Goal: Task Accomplishment & Management: Use online tool/utility

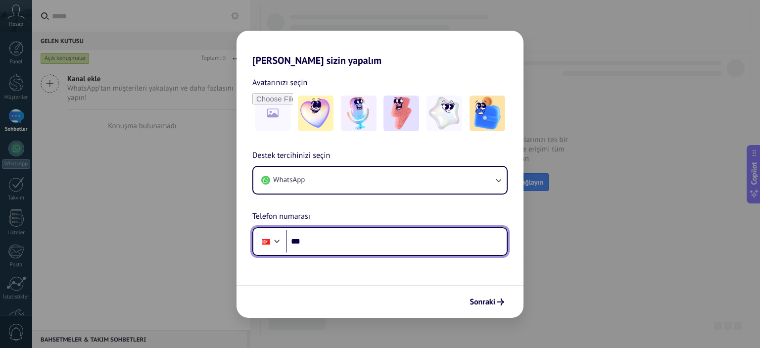
click at [364, 243] on input "***" at bounding box center [396, 241] width 221 height 23
type input "**********"
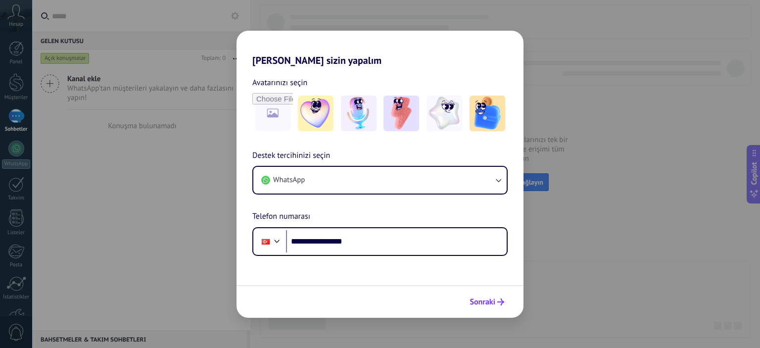
click at [490, 302] on span "Sonraki" at bounding box center [482, 301] width 26 height 7
click at [490, 302] on div "Sonraki" at bounding box center [379, 301] width 287 height 33
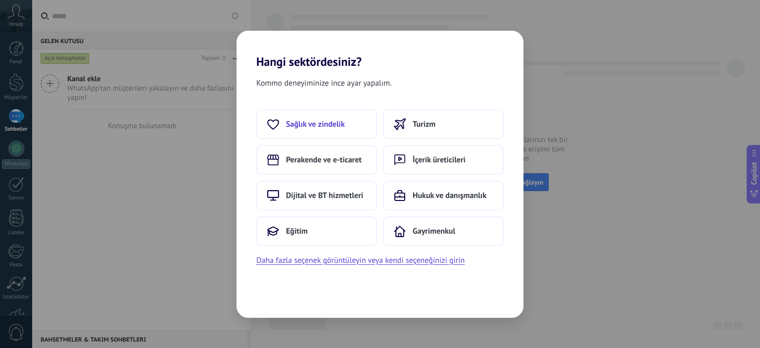
click at [332, 126] on span "Sağlık ve zindelik" at bounding box center [315, 124] width 59 height 10
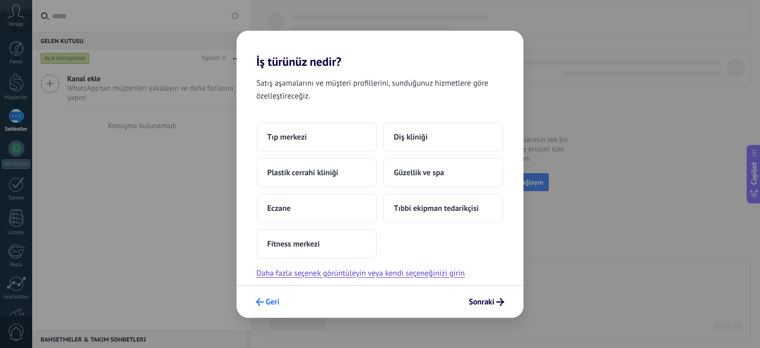
click at [268, 302] on span "Geri" at bounding box center [273, 301] width 14 height 7
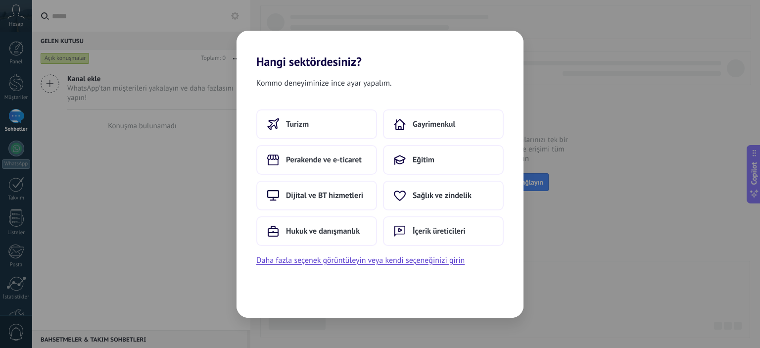
click at [462, 288] on div "Kommo deneyiminize ince ayar yapalım. Turizm Gayrimenkul Perakende ve e-ticaret…" at bounding box center [379, 193] width 287 height 249
click at [360, 261] on button "Daha fazla seçenek görüntüleyin veya kendi seçeneğinizi girin" at bounding box center [360, 260] width 208 height 13
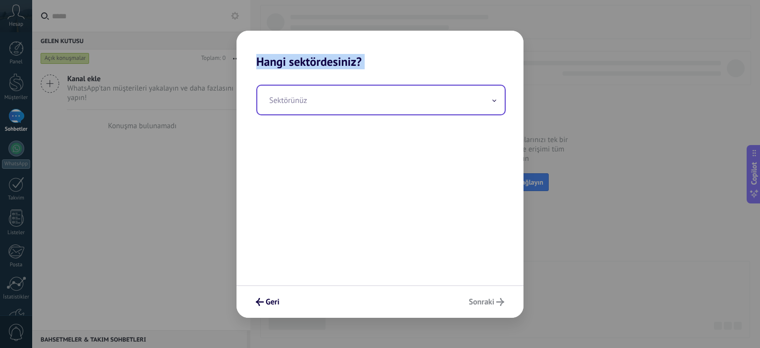
click at [487, 108] on input "text" at bounding box center [380, 100] width 247 height 29
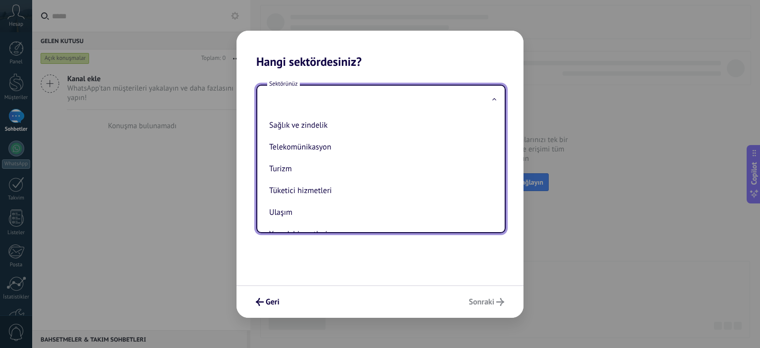
scroll to position [148, 0]
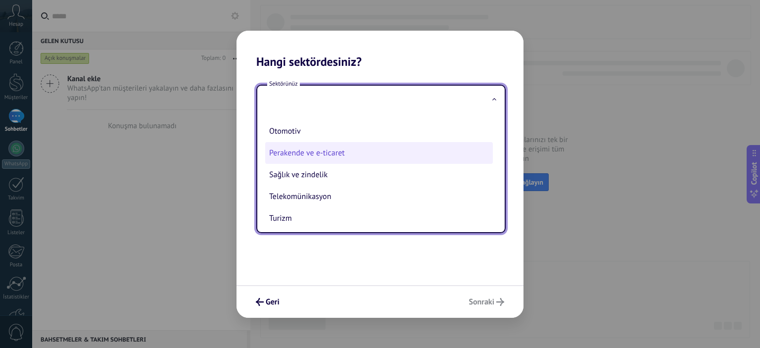
click at [369, 159] on li "Perakende ve e-ticaret" at bounding box center [379, 153] width 228 height 22
type input "**********"
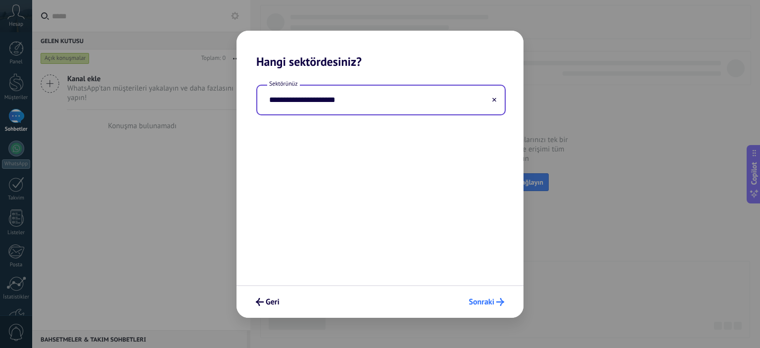
click at [477, 300] on span "Sonraki" at bounding box center [481, 301] width 26 height 7
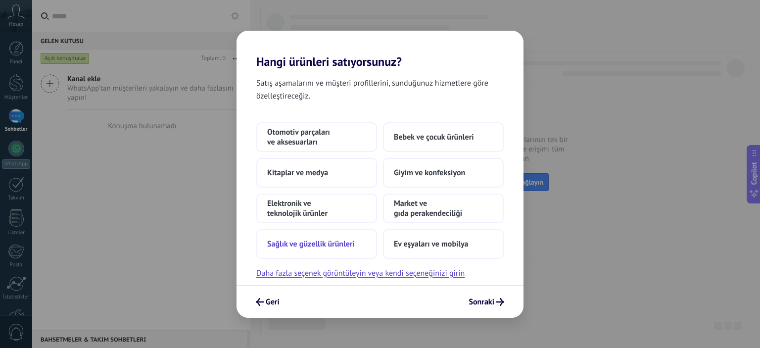
click at [338, 241] on span "Sağlık ve güzellik ürünleri" at bounding box center [311, 244] width 88 height 10
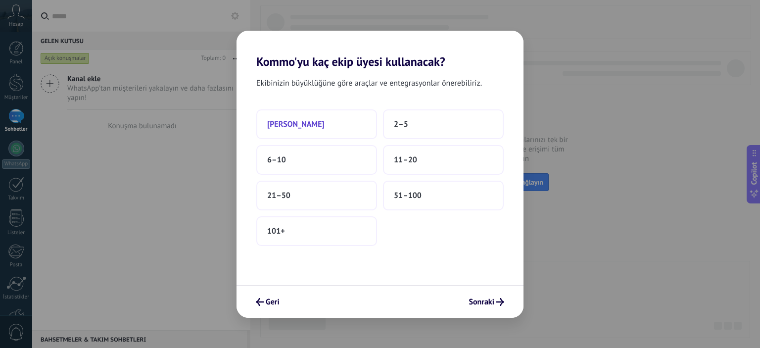
click at [322, 122] on button "[PERSON_NAME]" at bounding box center [316, 124] width 121 height 30
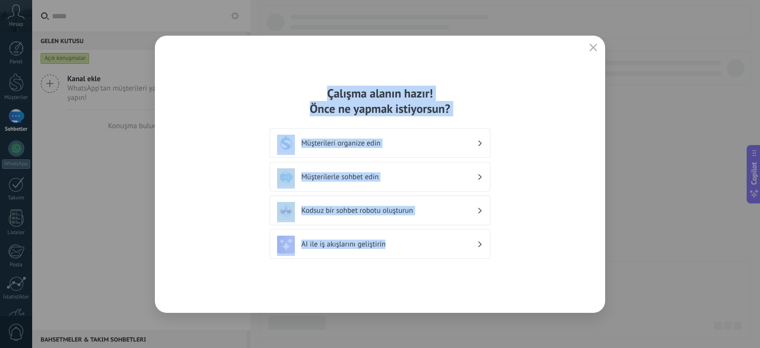
click at [550, 282] on div "Çalışma alanın hazır! Önce ne yapmak istiyorsun? Müşterileri organize edin Müşt…" at bounding box center [380, 174] width 450 height 277
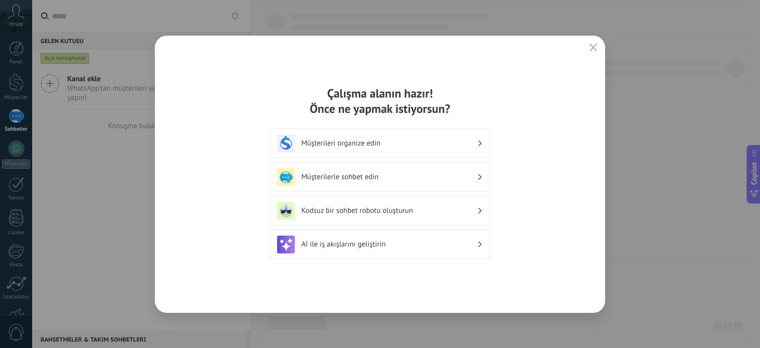
click at [550, 282] on div "Çalışma alanın hazır! Önce ne yapmak istiyorsun? Müşterileri organize edin Müşt…" at bounding box center [380, 174] width 450 height 277
click at [478, 146] on icon at bounding box center [479, 143] width 3 height 6
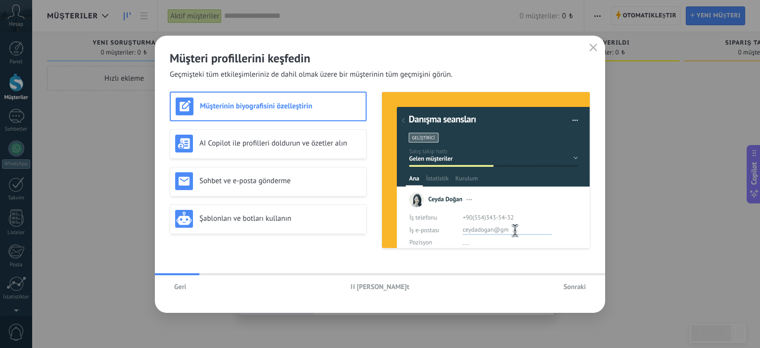
click at [178, 286] on span "Geri" at bounding box center [180, 286] width 12 height 7
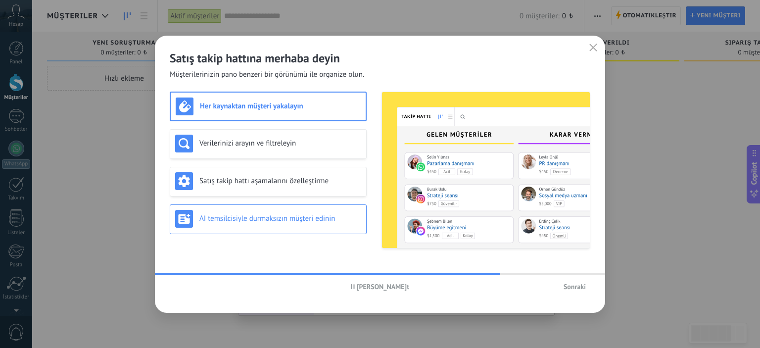
click at [295, 220] on h3 "AI temsilcisiyle durmaksızın müşteri edinin" at bounding box center [280, 218] width 162 height 9
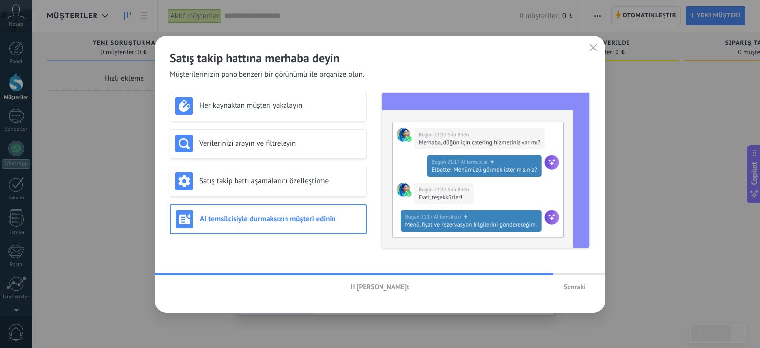
click at [570, 286] on span "Sonraki" at bounding box center [574, 286] width 22 height 7
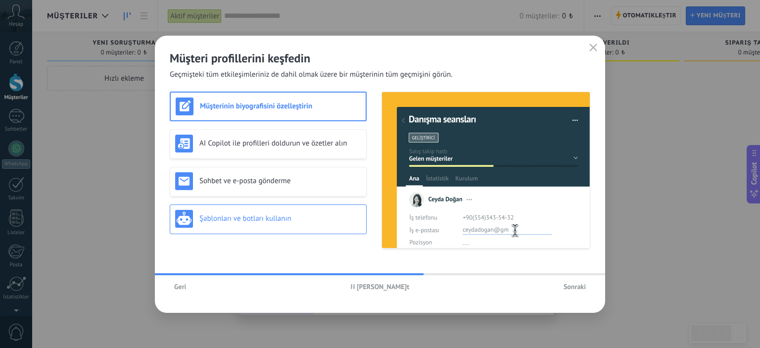
click at [260, 222] on h3 "Şablonları ve botları kullanın" at bounding box center [280, 218] width 162 height 9
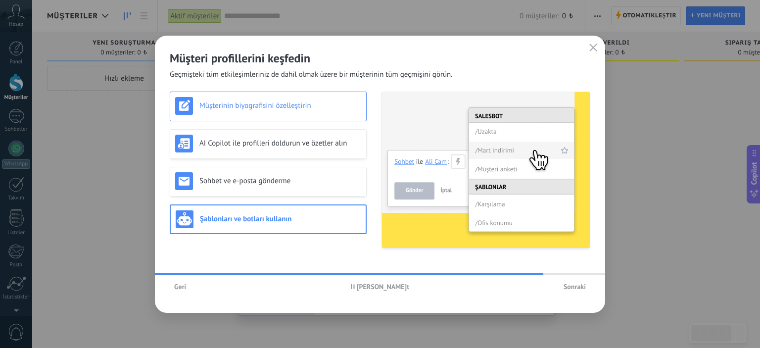
click at [268, 104] on h3 "Müşterinin biyografisini özelleştirin" at bounding box center [280, 105] width 162 height 9
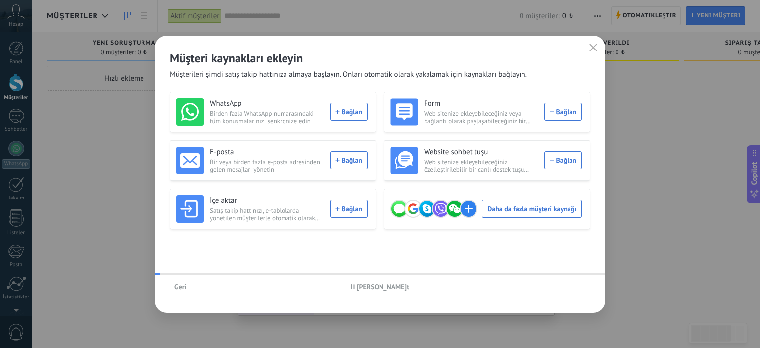
click at [260, 140] on div "E-posta Bir veya birden fazla e-posta adresinden gelen mesajları yönetin Bağlan" at bounding box center [273, 160] width 206 height 41
click at [260, 140] on div "Müşteri kaynakları ekleyin Müşterileri şimdi satış takip hattınıza almaya başla…" at bounding box center [380, 174] width 760 height 348
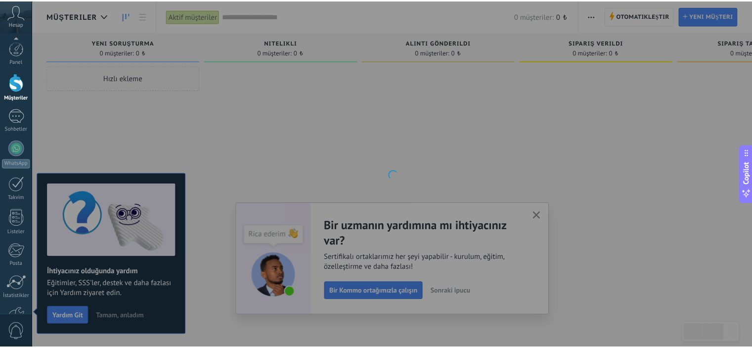
scroll to position [63, 0]
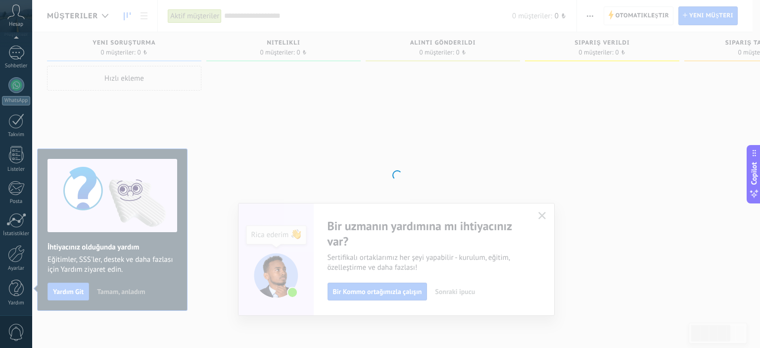
click at [542, 216] on div at bounding box center [396, 174] width 728 height 348
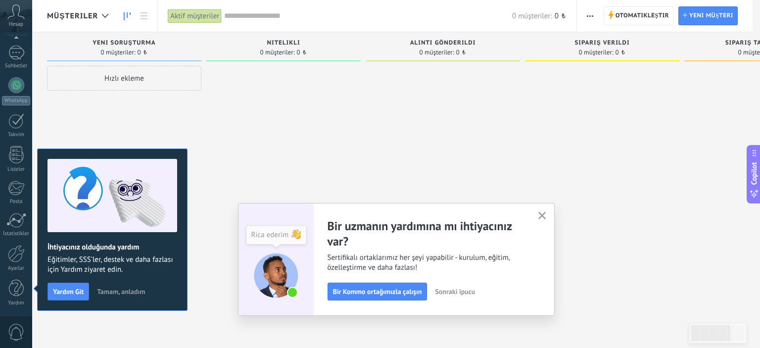
click at [542, 216] on div at bounding box center [396, 174] width 728 height 348
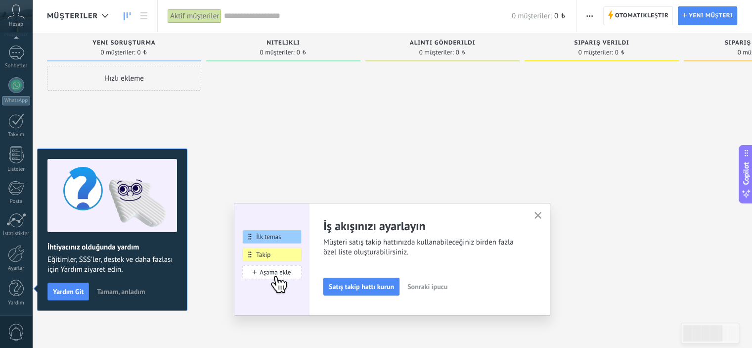
click at [542, 215] on use "button" at bounding box center [538, 215] width 7 height 7
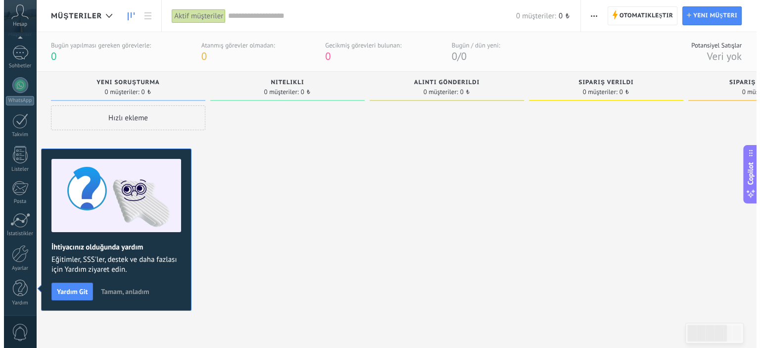
scroll to position [0, 0]
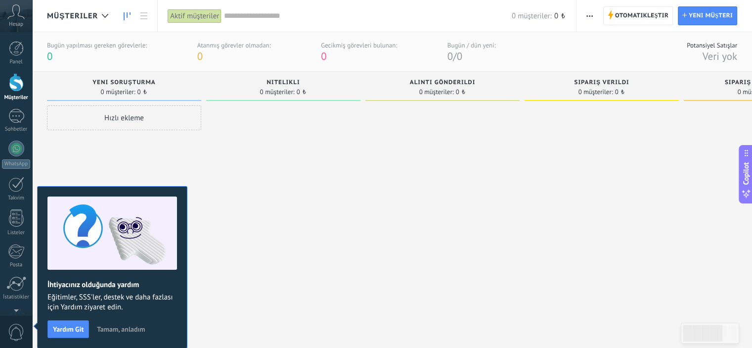
click at [19, 21] on span "Hesap" at bounding box center [16, 24] width 14 height 6
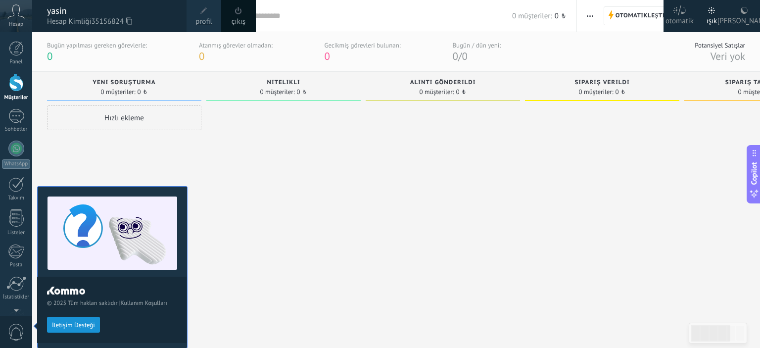
click at [17, 84] on div at bounding box center [16, 82] width 15 height 18
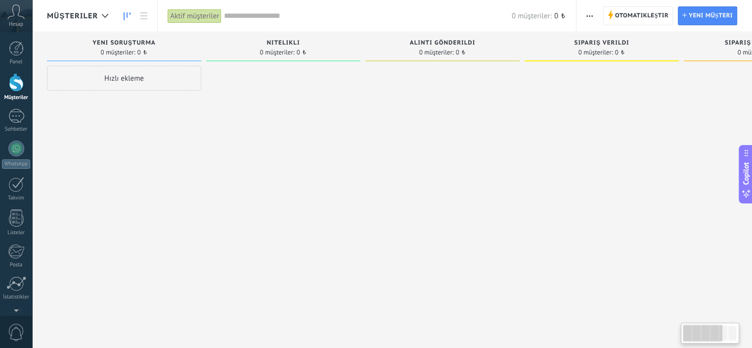
click at [139, 80] on div "Hızlı ekleme" at bounding box center [124, 78] width 154 height 25
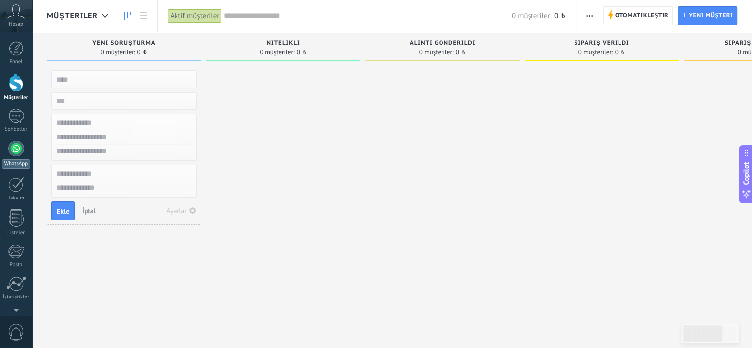
click at [14, 152] on div at bounding box center [16, 148] width 16 height 16
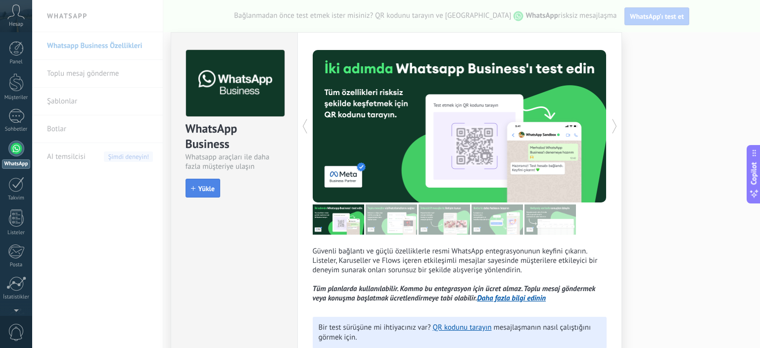
click at [201, 189] on span "Yükle" at bounding box center [206, 188] width 16 height 7
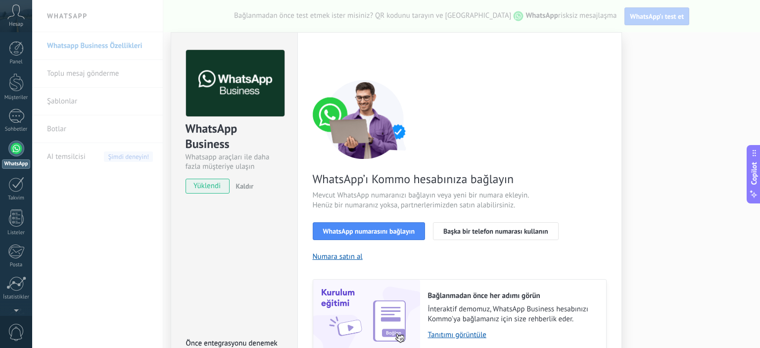
scroll to position [49, 0]
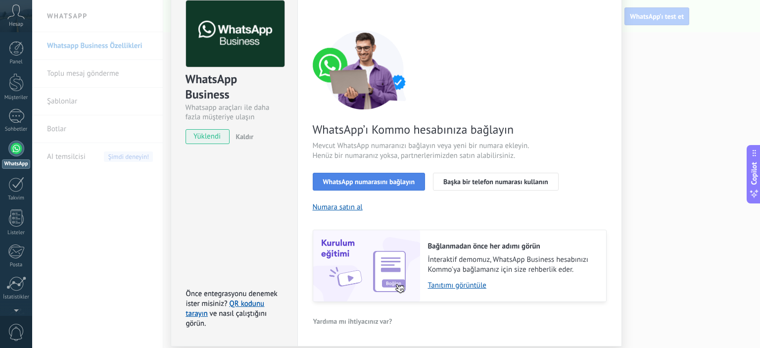
click at [392, 182] on span "WhatsApp numarasını bağlayın" at bounding box center [369, 181] width 92 height 7
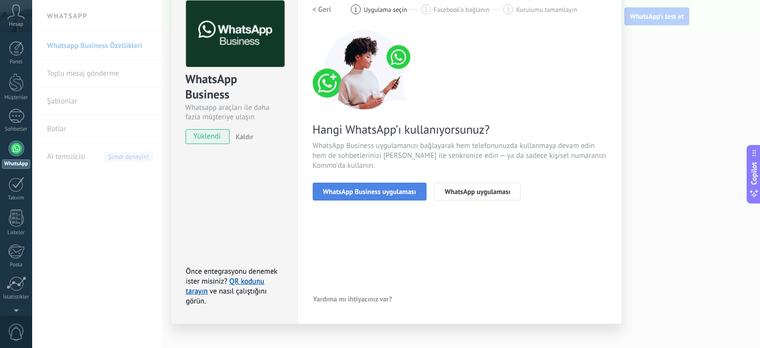
click at [399, 191] on span "WhatsApp Business uygulaması" at bounding box center [369, 191] width 93 height 7
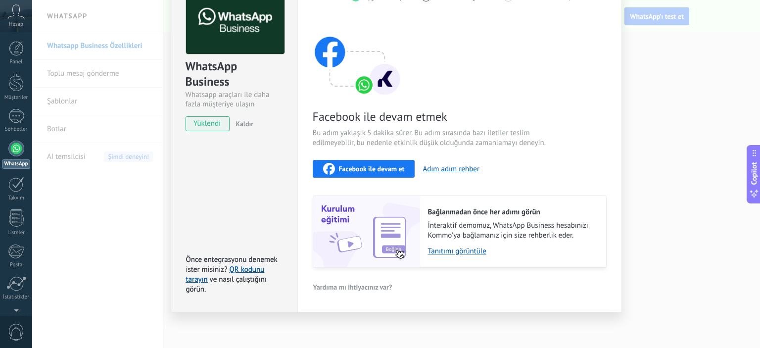
scroll to position [13, 0]
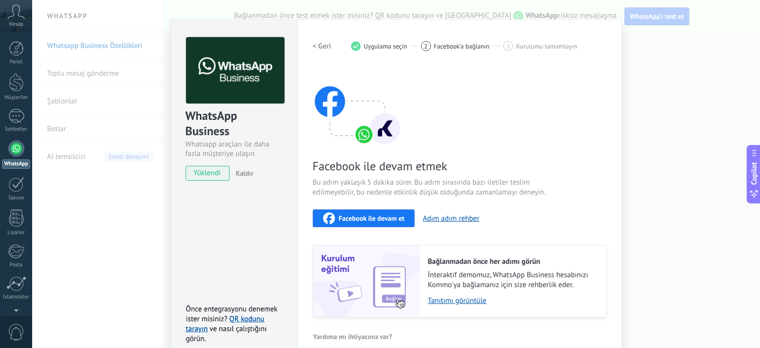
click at [381, 219] on span "Facebook ile devam et" at bounding box center [372, 218] width 66 height 7
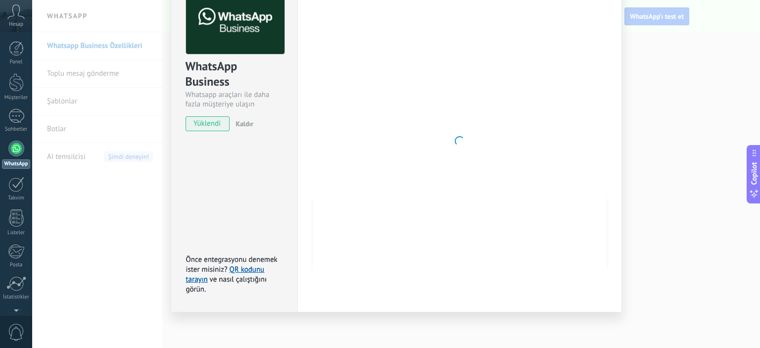
scroll to position [0, 0]
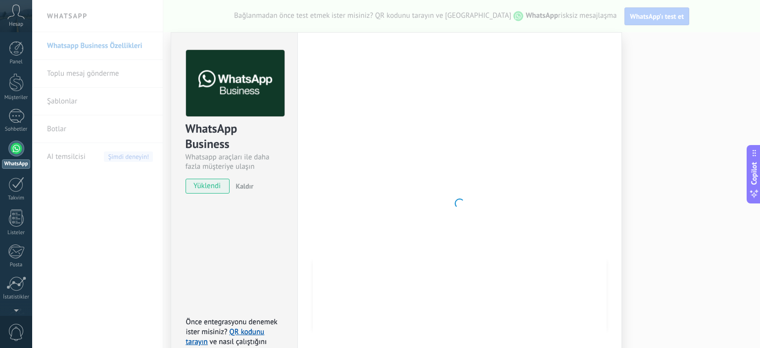
click at [554, 215] on div at bounding box center [460, 203] width 294 height 307
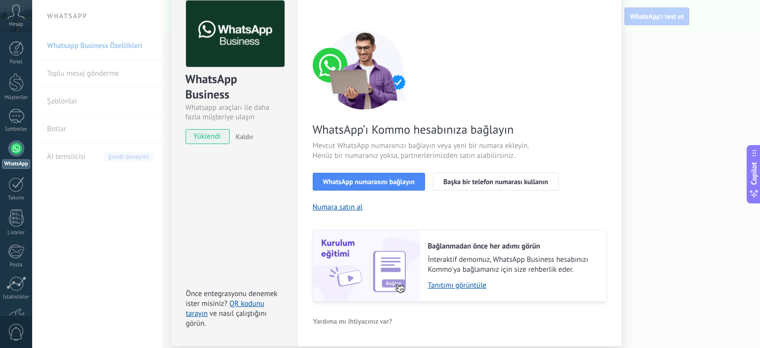
scroll to position [84, 0]
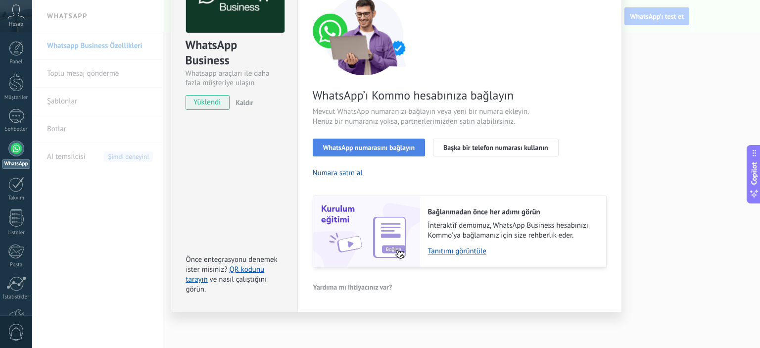
click at [397, 148] on span "WhatsApp numarasını bağlayın" at bounding box center [369, 147] width 92 height 7
